Goal: Task Accomplishment & Management: Manage account settings

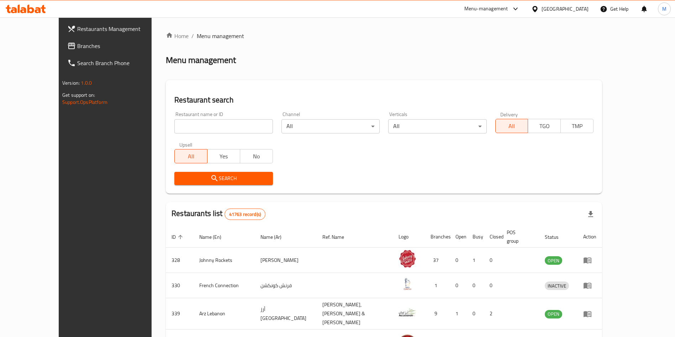
click at [223, 127] on input "search" at bounding box center [223, 126] width 98 height 14
type input "food park"
click at [174, 183] on button "Search" at bounding box center [223, 178] width 98 height 13
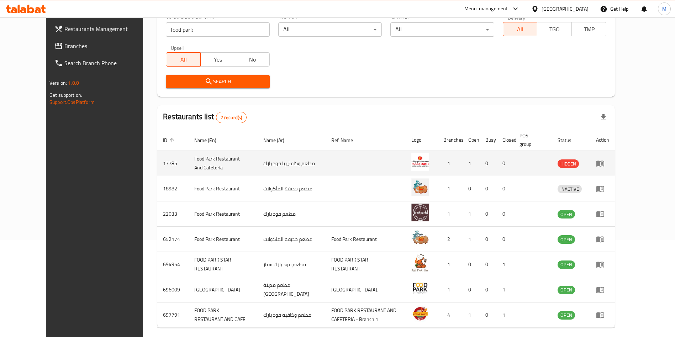
scroll to position [126, 0]
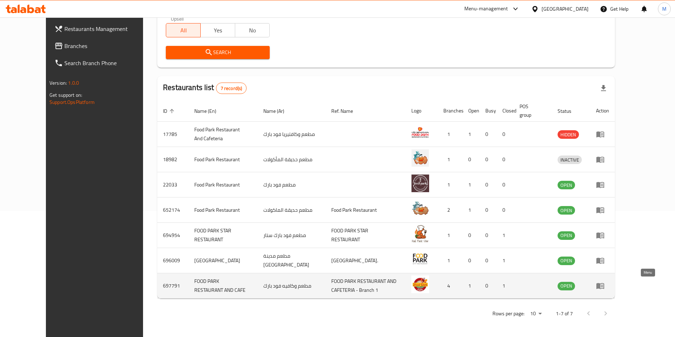
click at [603, 286] on icon "enhanced table" at bounding box center [601, 285] width 2 height 3
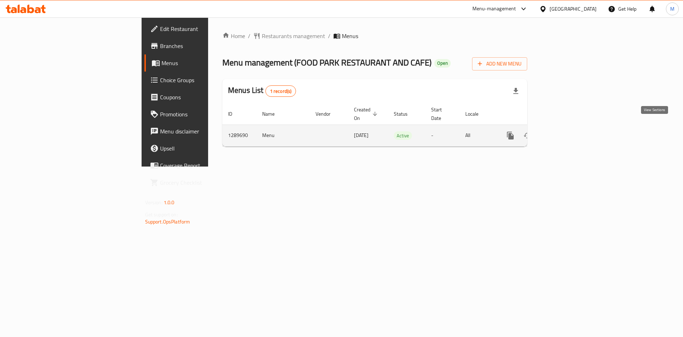
click at [566, 131] on icon "enhanced table" at bounding box center [561, 135] width 9 height 9
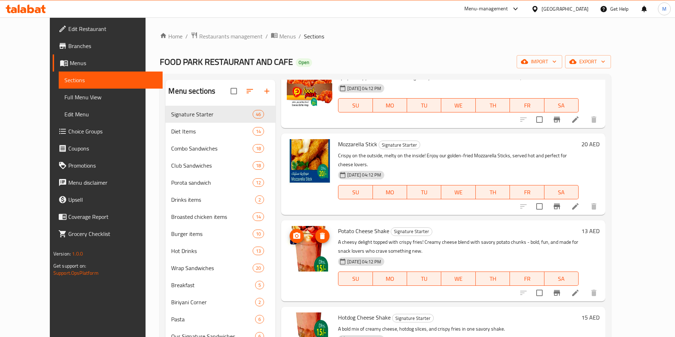
scroll to position [2417, 0]
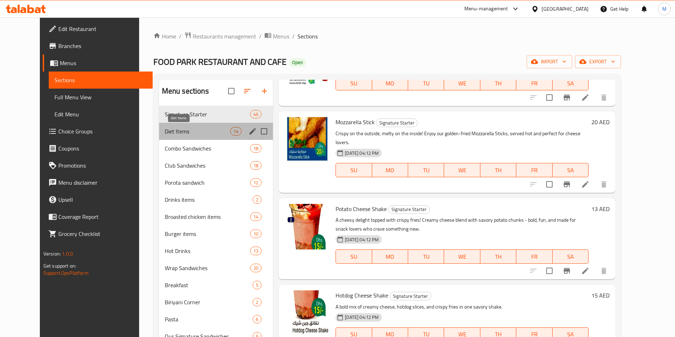
click at [177, 129] on span "Diet Items" at bounding box center [197, 131] width 65 height 9
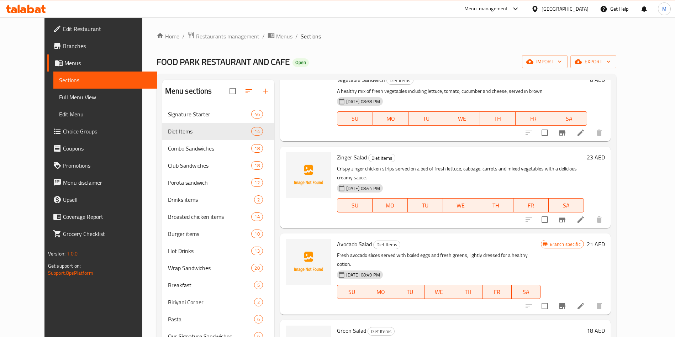
scroll to position [100, 0]
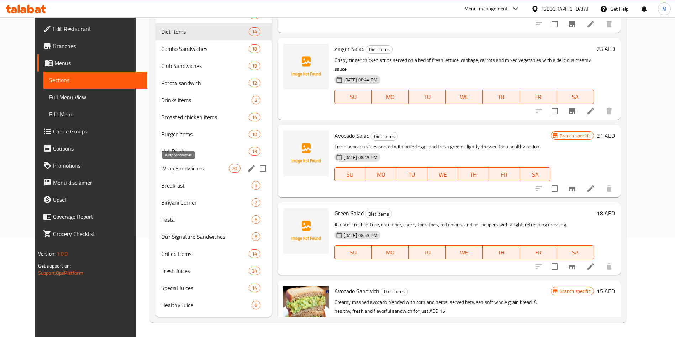
click at [180, 169] on span "Wrap Sandwiches" at bounding box center [195, 168] width 68 height 9
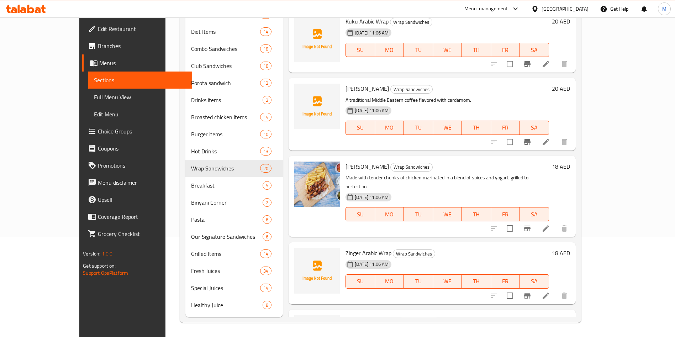
scroll to position [1150, 0]
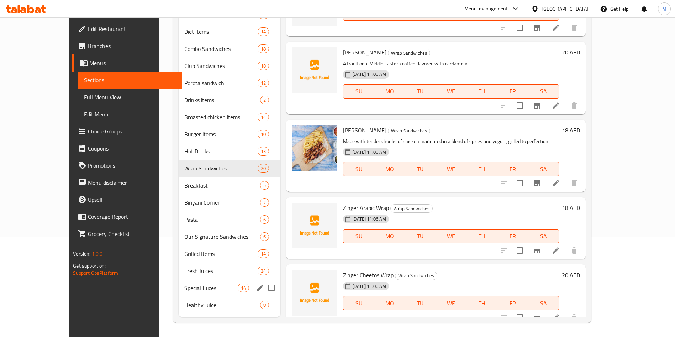
click at [179, 282] on div "Special Juices 14" at bounding box center [230, 287] width 102 height 17
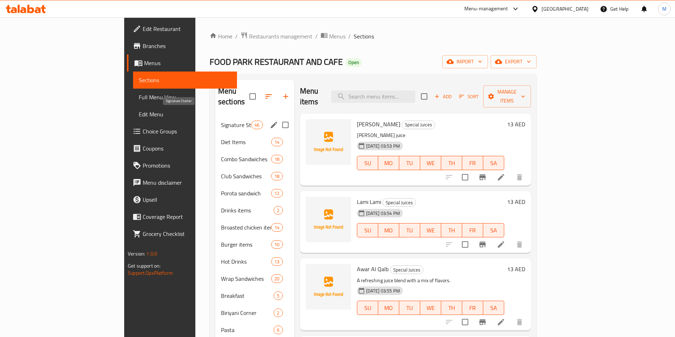
click at [221, 121] on span "Signature Starter" at bounding box center [236, 125] width 30 height 9
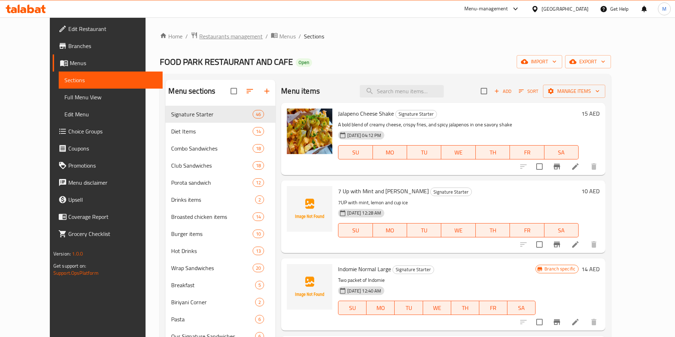
click at [201, 38] on span "Restaurants management" at bounding box center [230, 36] width 63 height 9
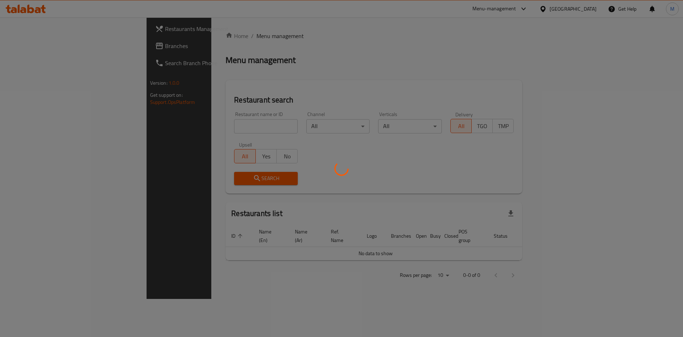
click at [171, 133] on div at bounding box center [341, 168] width 683 height 337
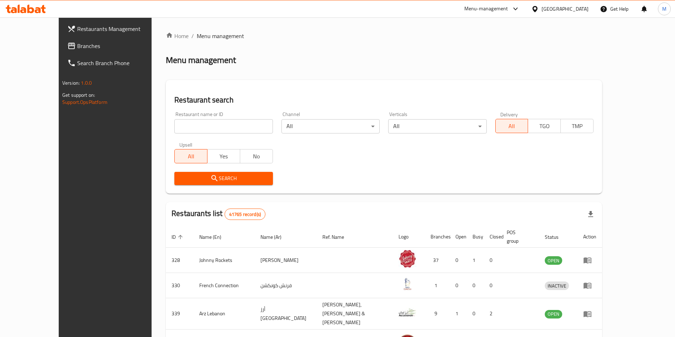
click at [174, 124] on input "search" at bounding box center [223, 126] width 98 height 14
paste input "Chinese Star Restaurant"
type input "Chinese Star Restaurant"
click button "Search" at bounding box center [223, 178] width 98 height 13
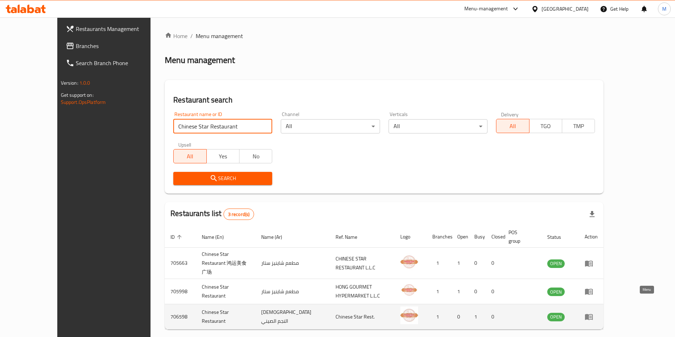
click at [597, 312] on link "enhanced table" at bounding box center [590, 316] width 13 height 9
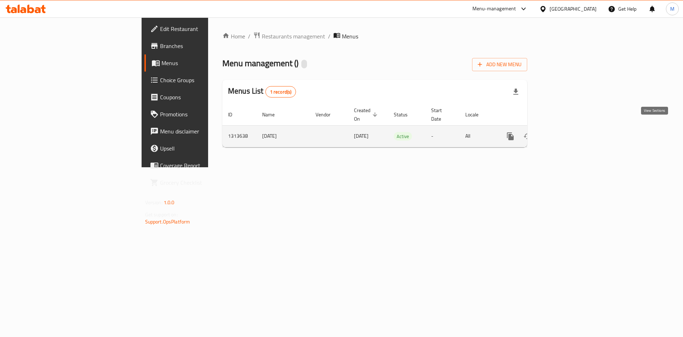
click at [565, 133] on icon "enhanced table" at bounding box center [561, 136] width 6 height 6
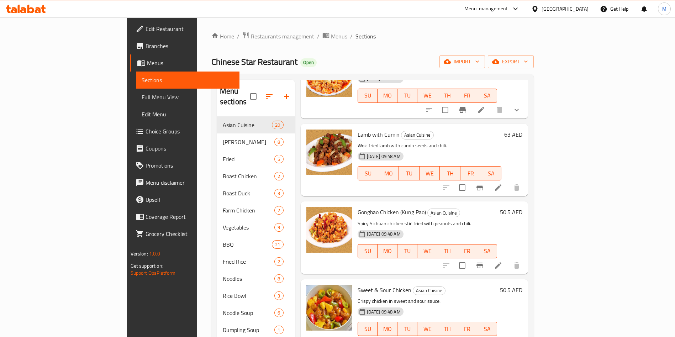
scroll to position [639, 0]
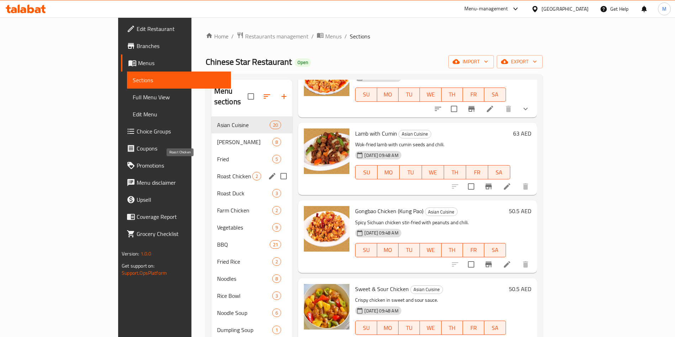
click at [217, 172] on span "Roast Chicken" at bounding box center [235, 176] width 36 height 9
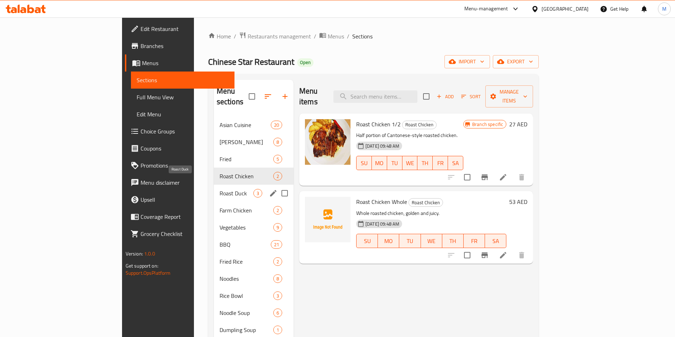
click at [219, 189] on span "Roast Duck" at bounding box center [236, 193] width 34 height 9
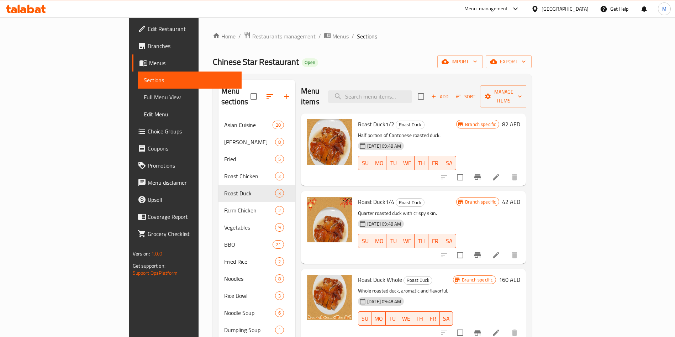
scroll to position [150, 0]
